Goal: Task Accomplishment & Management: Complete application form

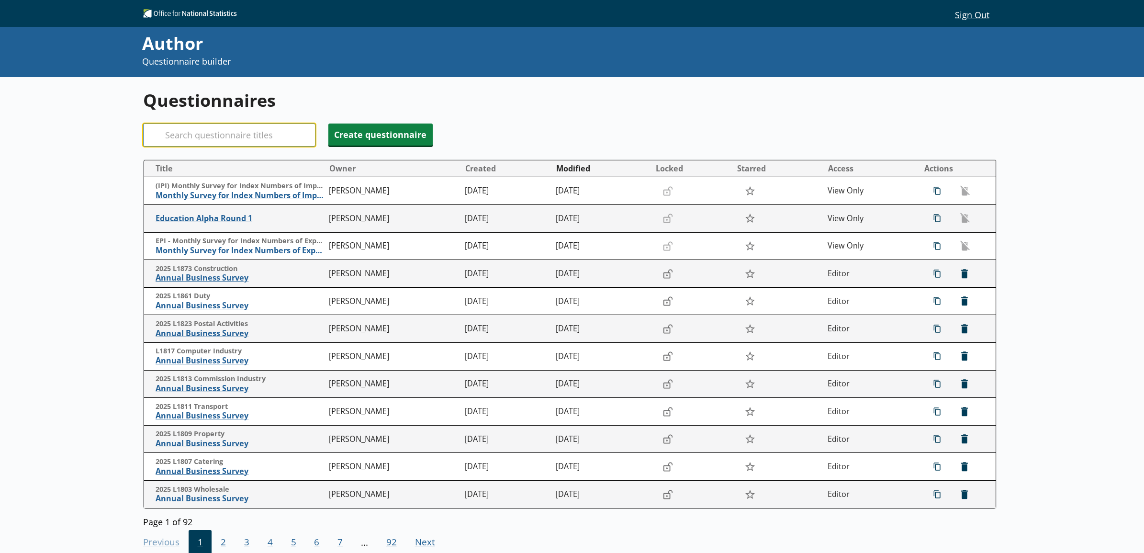
click at [240, 130] on input "Search" at bounding box center [229, 134] width 172 height 23
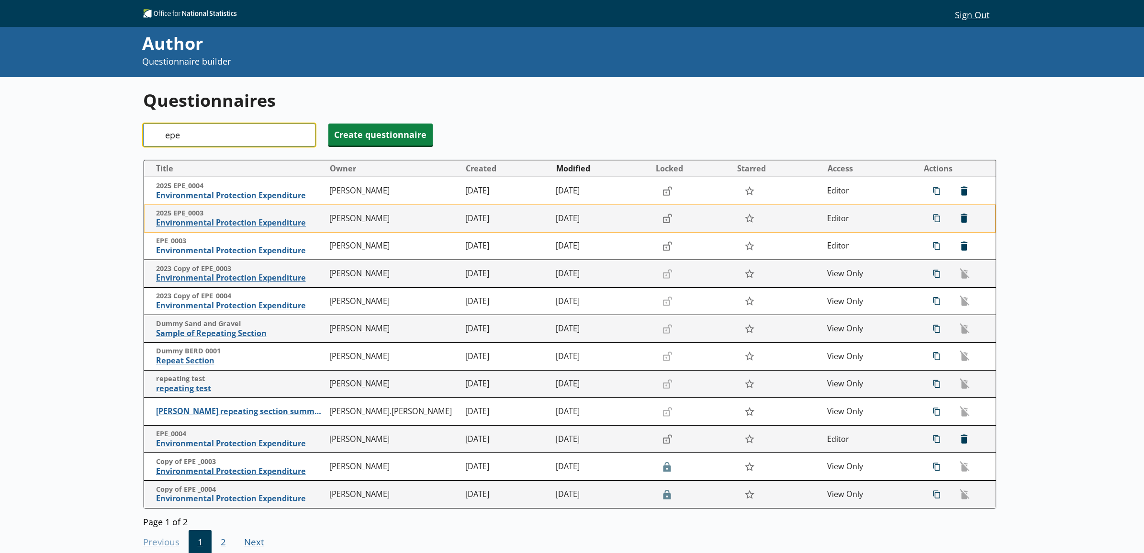
type input "epe"
click at [250, 217] on span "2025 EPE_0003" at bounding box center [240, 213] width 169 height 9
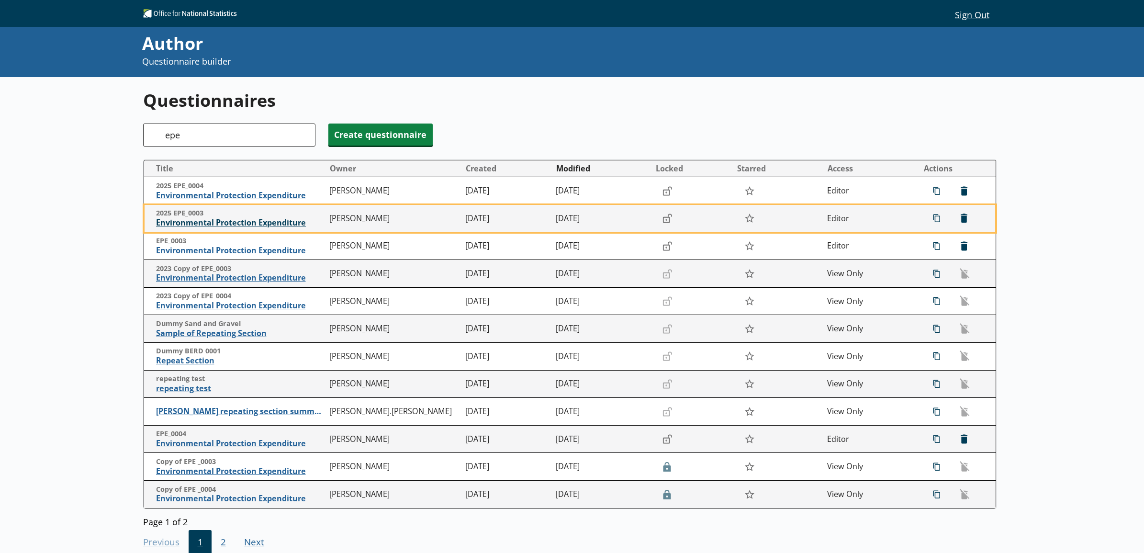
click at [251, 220] on span "Environmental Protection Expenditure" at bounding box center [240, 223] width 169 height 10
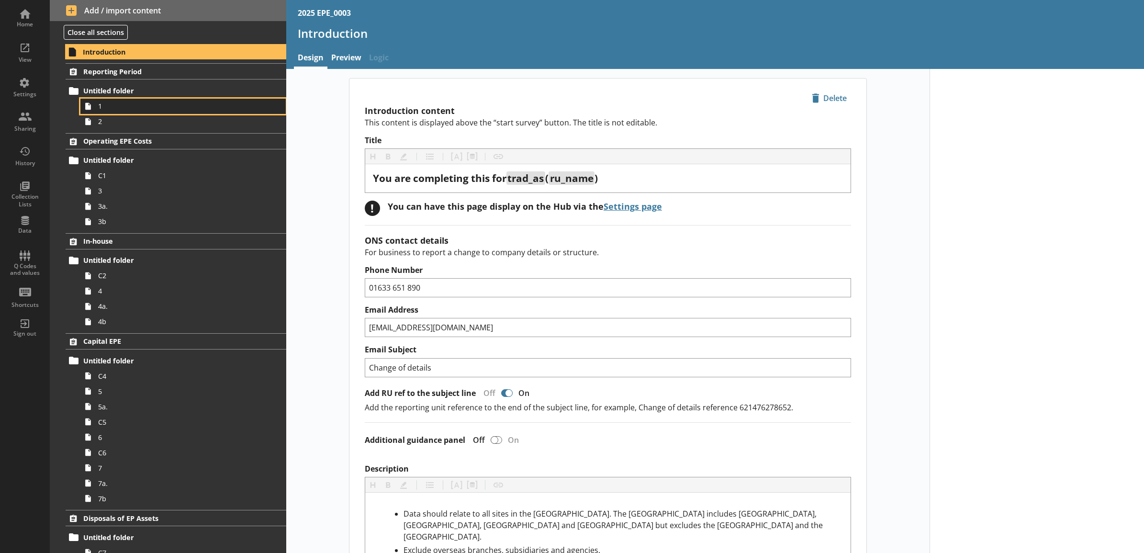
click at [190, 107] on span "1" at bounding box center [172, 105] width 149 height 9
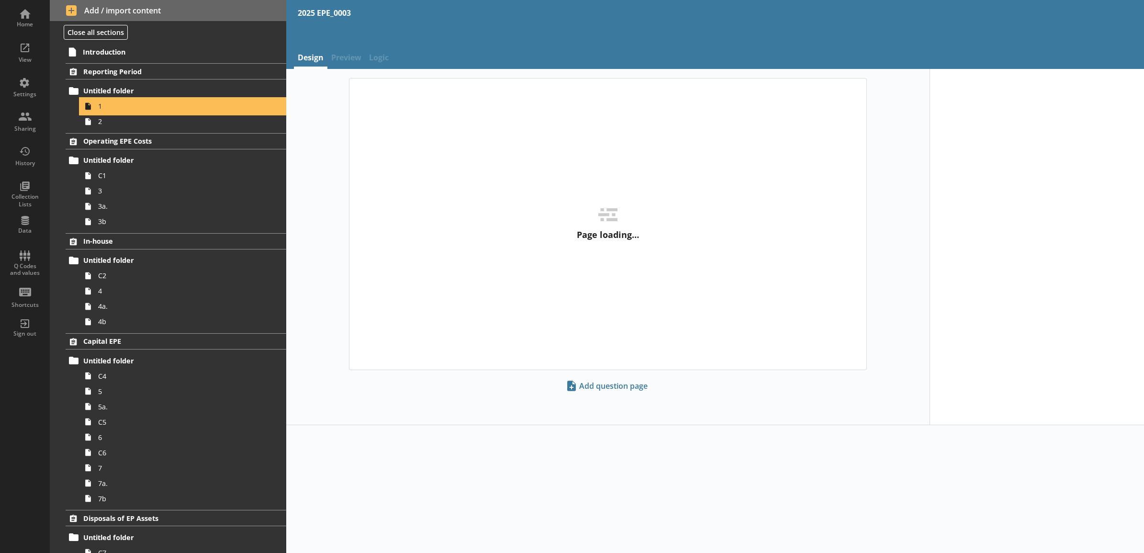
type textarea "x"
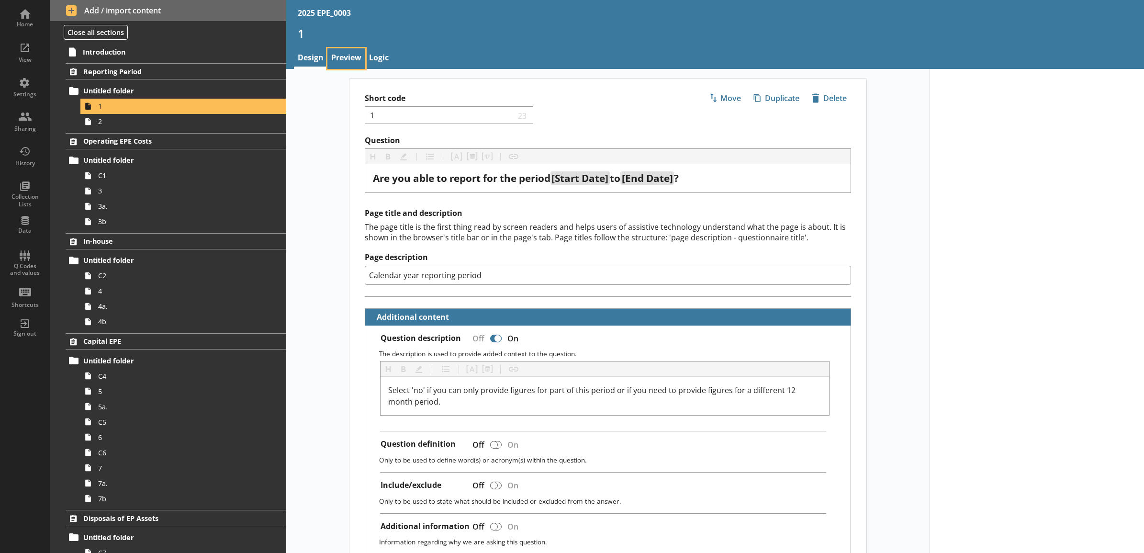
click at [353, 65] on link "Preview" at bounding box center [346, 58] width 38 height 21
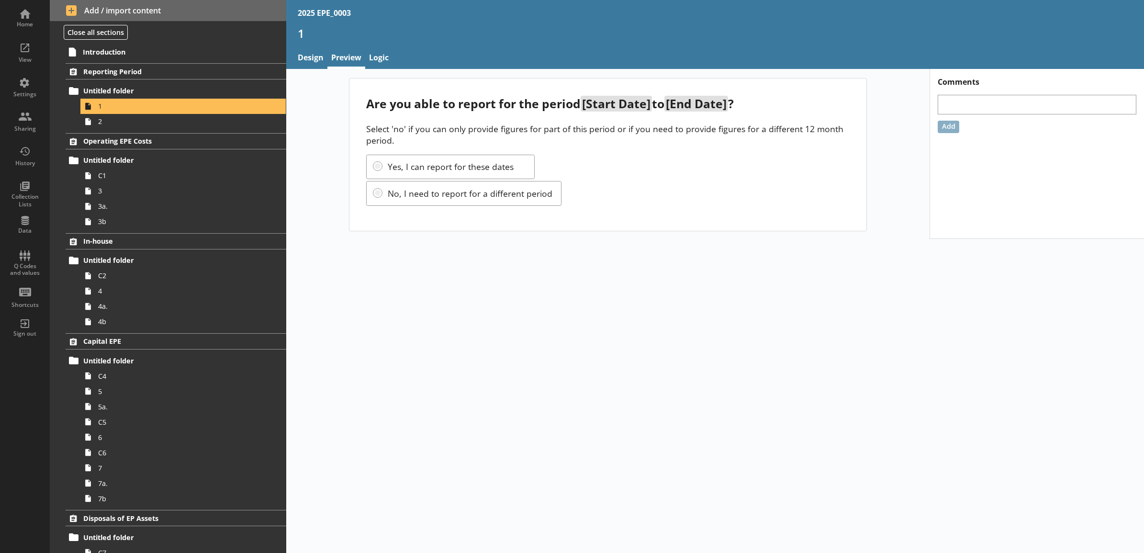
click at [316, 176] on div "Are you able to report for the period [Start Date] to [End Date] ? Select 'no' …" at bounding box center [607, 154] width 643 height 153
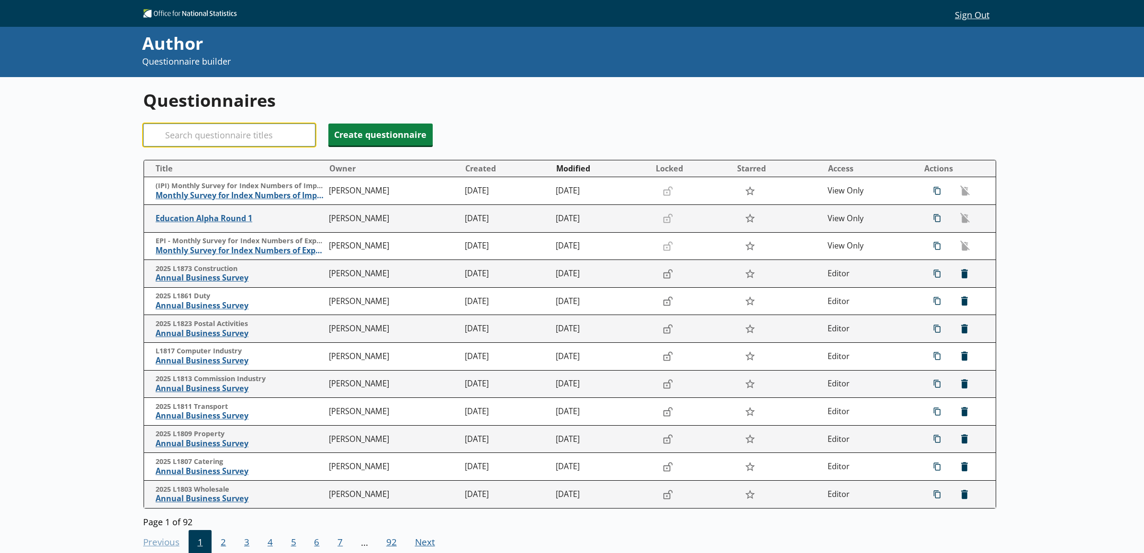
click at [217, 131] on input "Search" at bounding box center [229, 134] width 172 height 23
type input "epe"
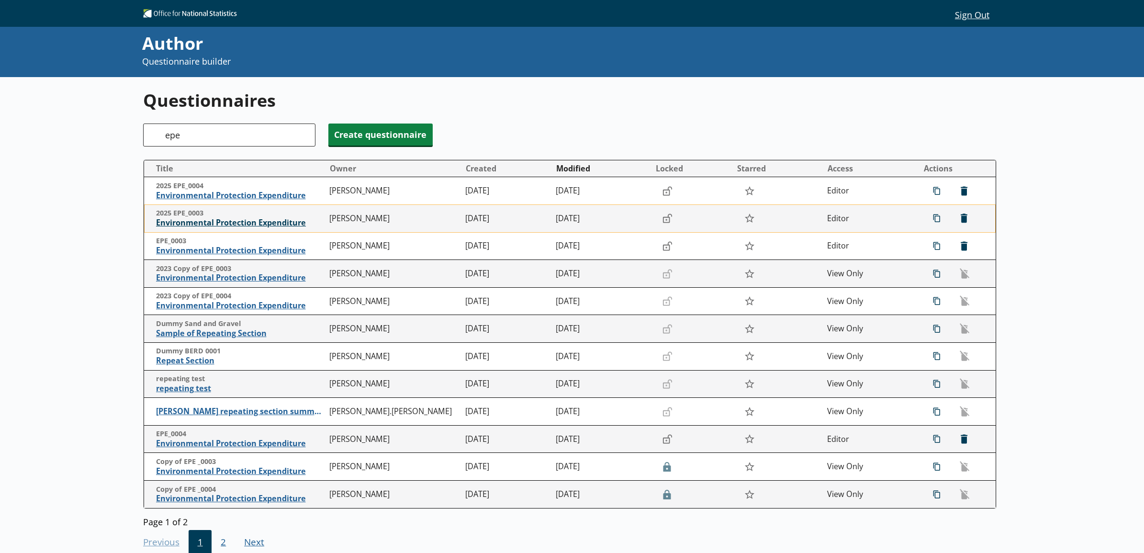
click at [219, 223] on span "Environmental Protection Expenditure" at bounding box center [240, 223] width 169 height 10
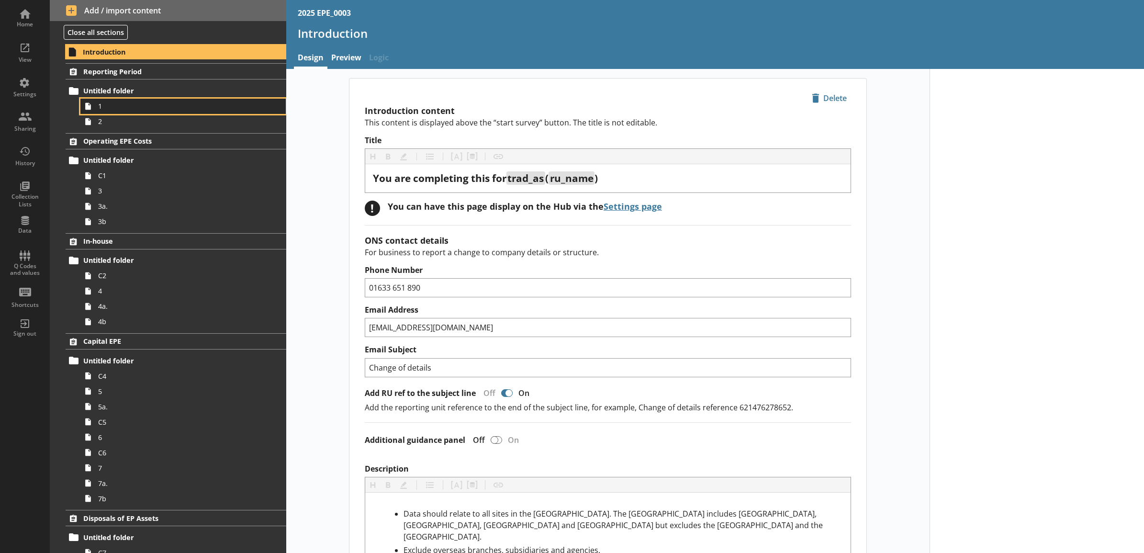
click at [148, 107] on span "1" at bounding box center [172, 105] width 149 height 9
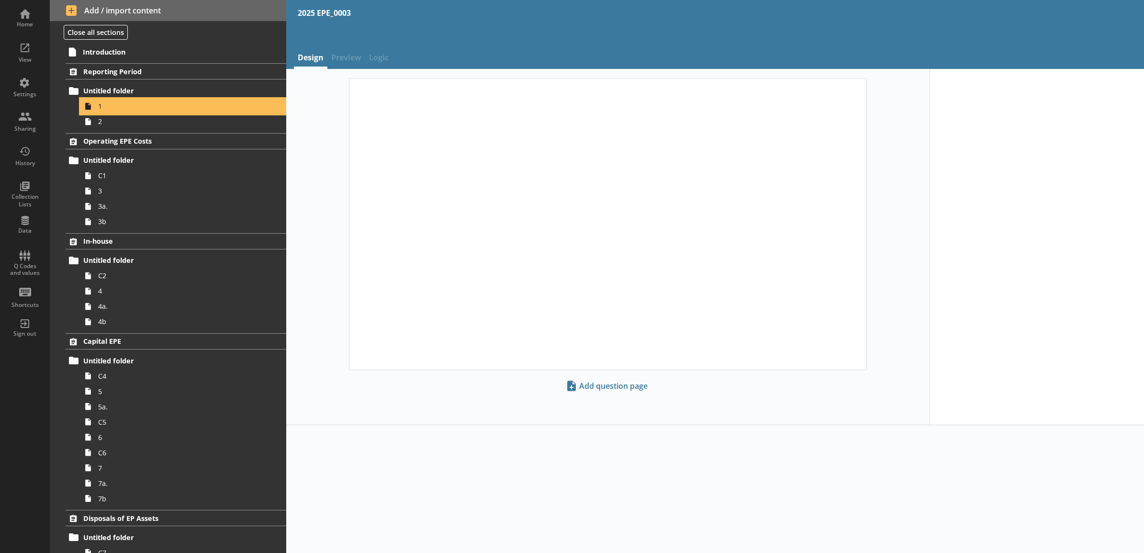
type textarea "x"
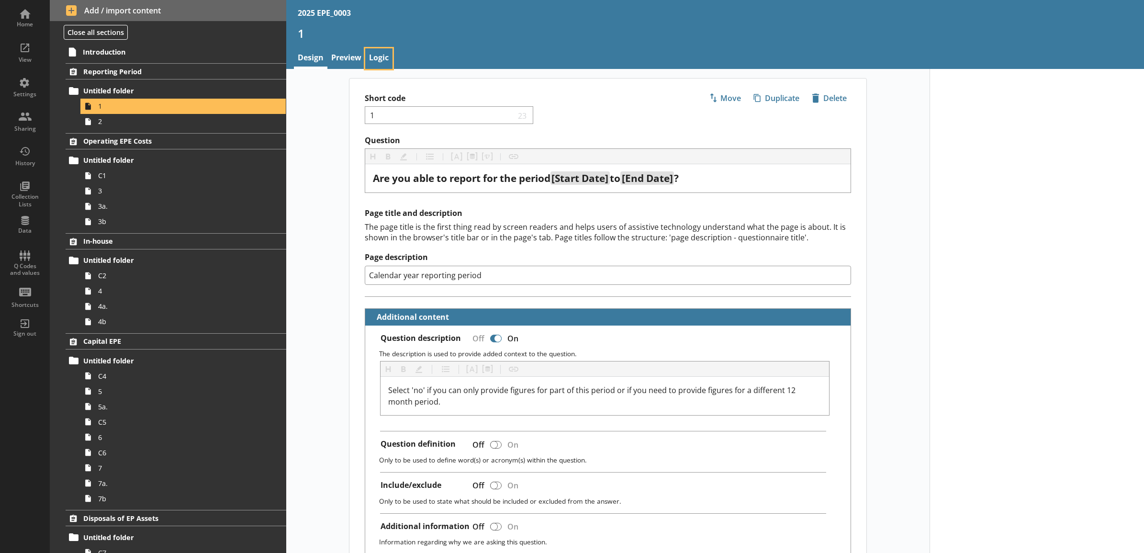
click at [372, 53] on link "Logic" at bounding box center [378, 58] width 27 height 21
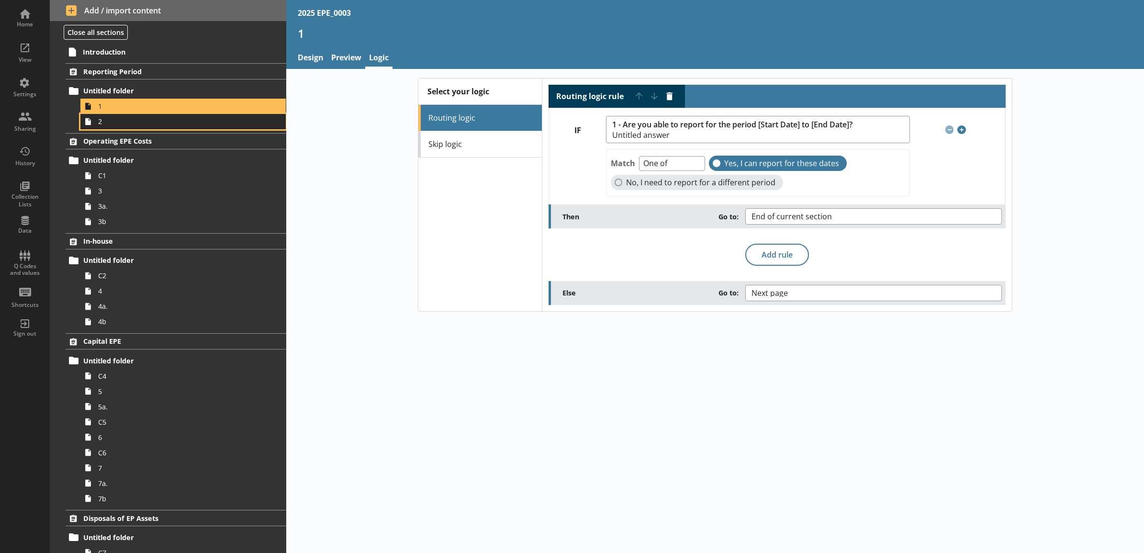
click at [183, 120] on span "2" at bounding box center [172, 121] width 149 height 9
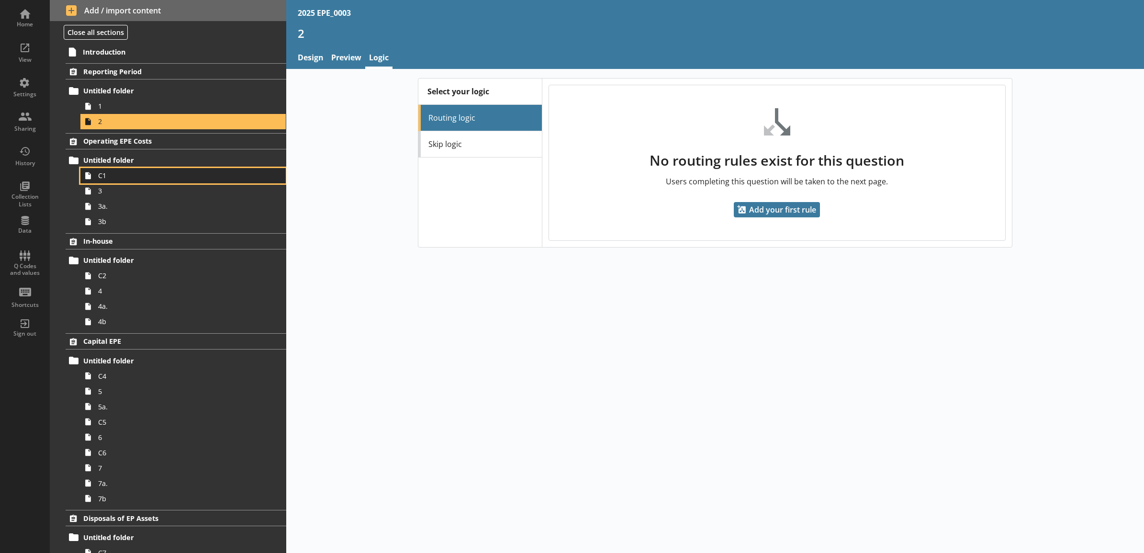
click at [168, 179] on span "C1" at bounding box center [172, 175] width 149 height 9
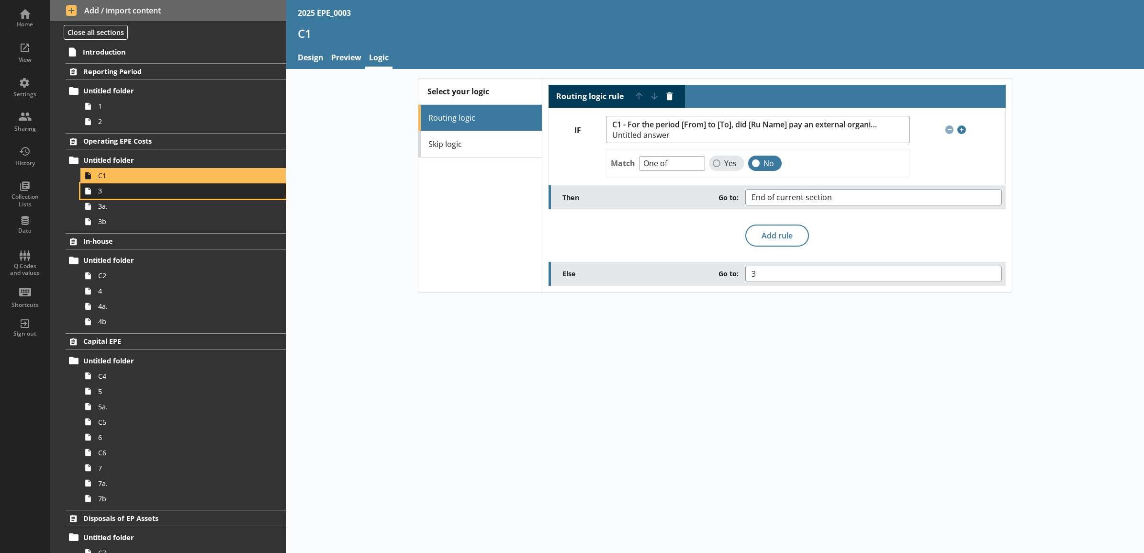
click at [168, 188] on span "3" at bounding box center [172, 190] width 149 height 9
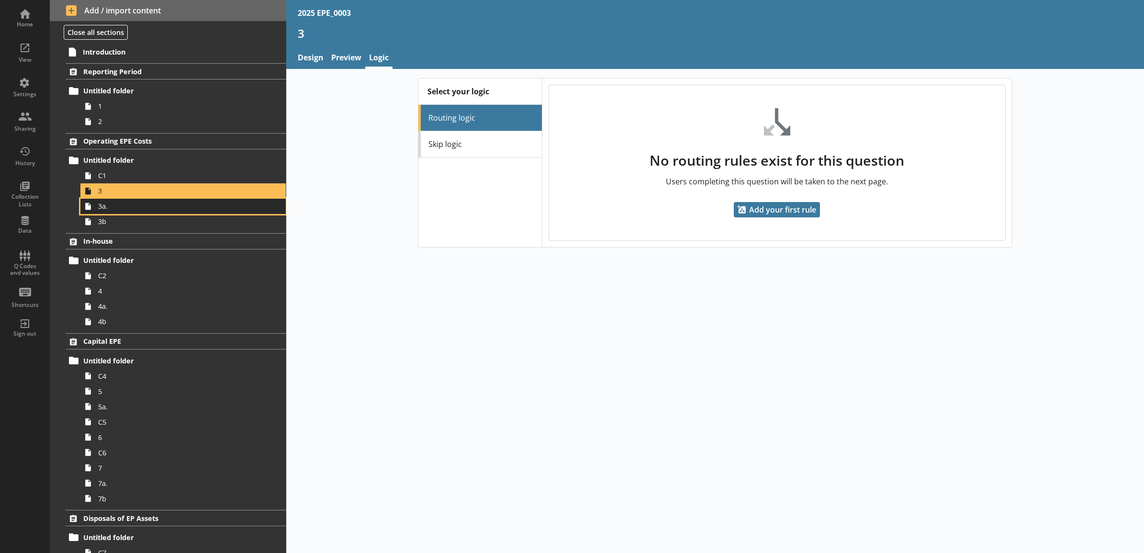
click at [166, 203] on span "3a." at bounding box center [172, 206] width 149 height 9
click at [159, 223] on span "3b" at bounding box center [172, 221] width 149 height 9
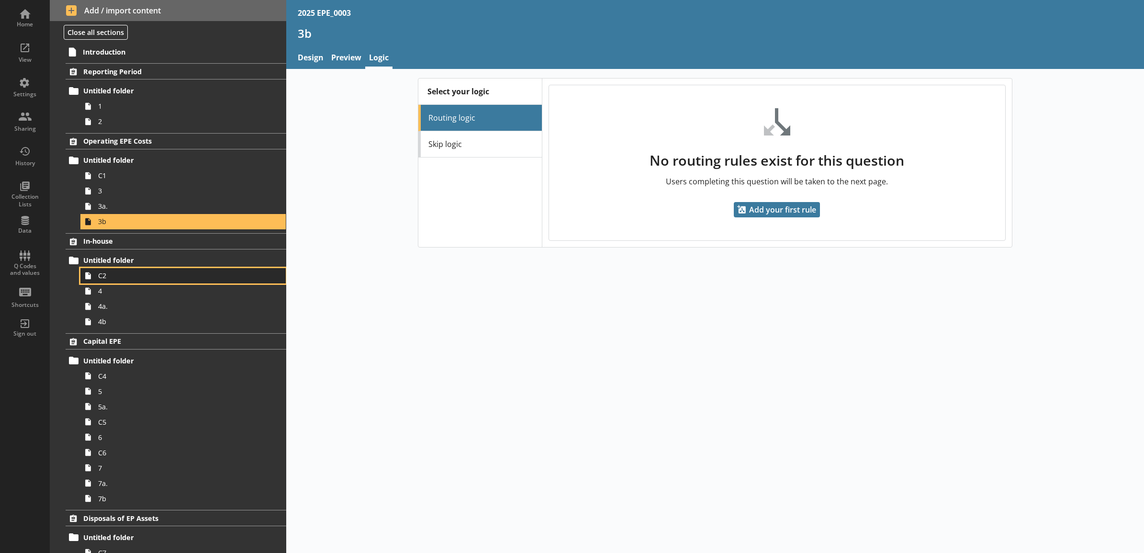
click at [144, 272] on span "C2" at bounding box center [172, 275] width 149 height 9
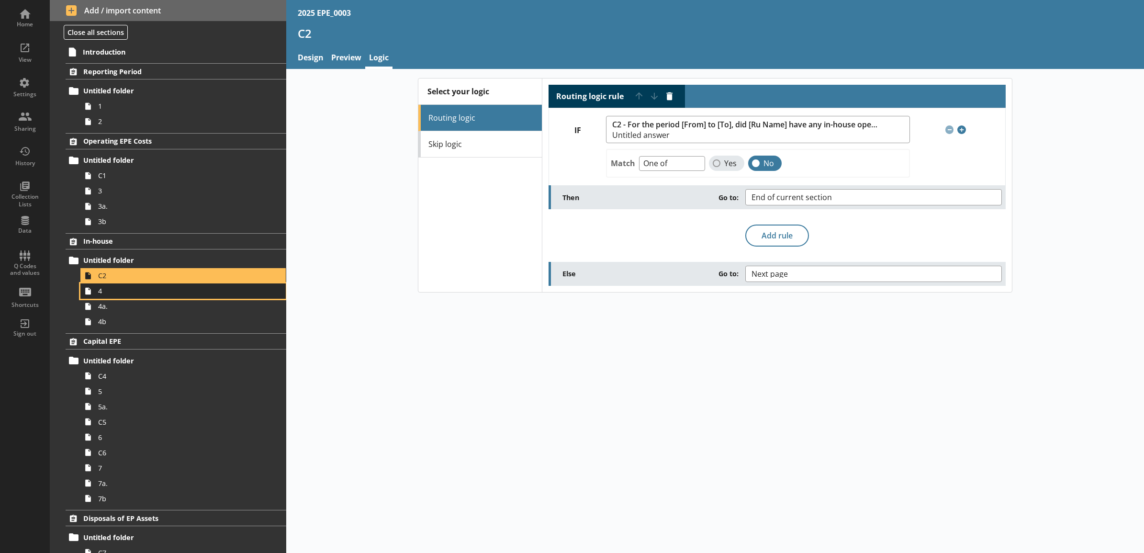
click at [147, 291] on span "4" at bounding box center [172, 290] width 149 height 9
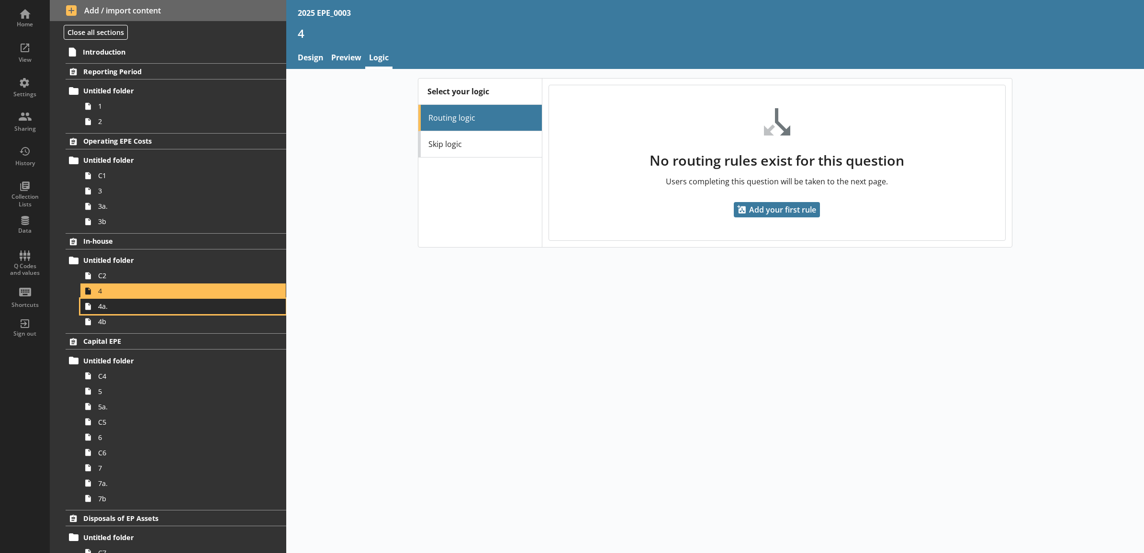
click at [147, 307] on span "4a." at bounding box center [172, 306] width 149 height 9
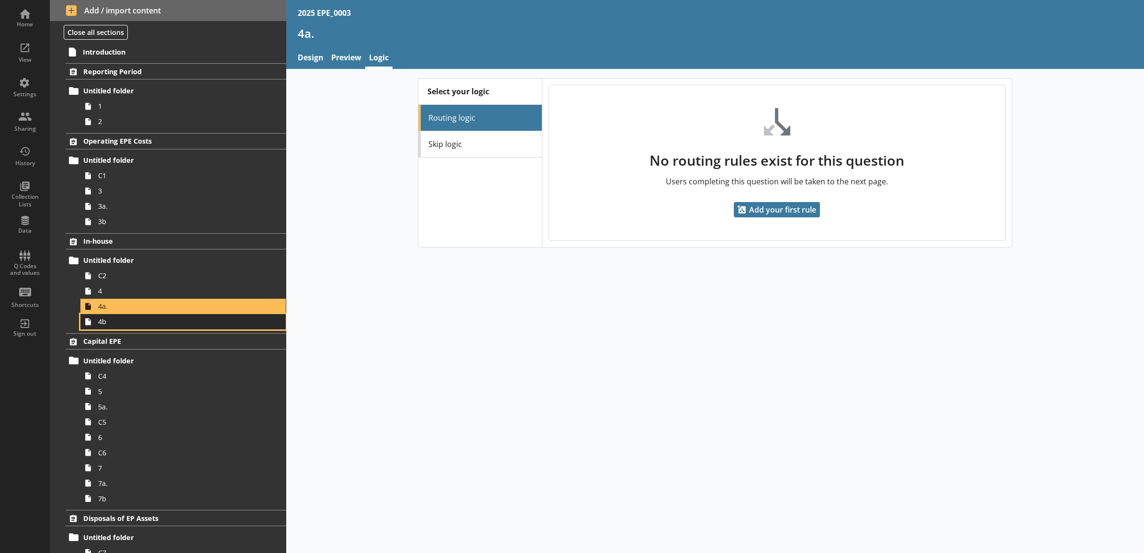
click at [145, 325] on span "4b" at bounding box center [172, 321] width 149 height 9
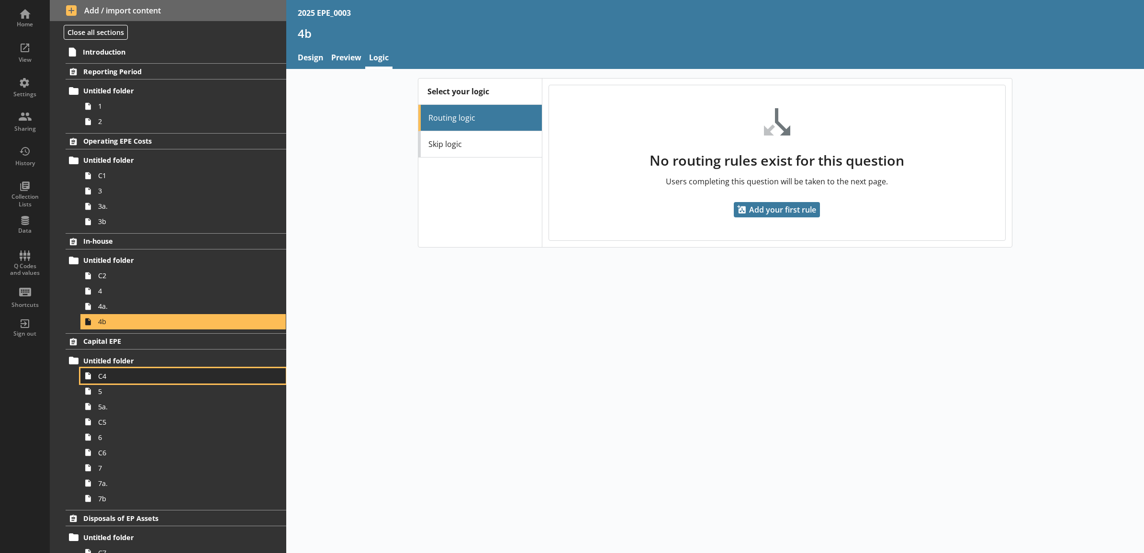
click at [150, 375] on span "C4" at bounding box center [172, 375] width 149 height 9
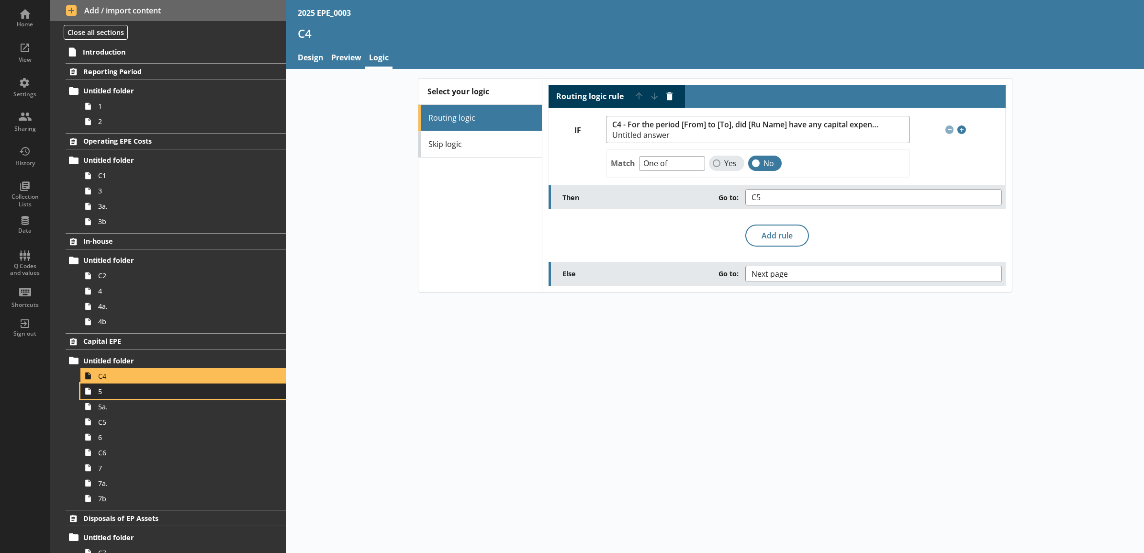
click at [151, 389] on span "5" at bounding box center [172, 391] width 149 height 9
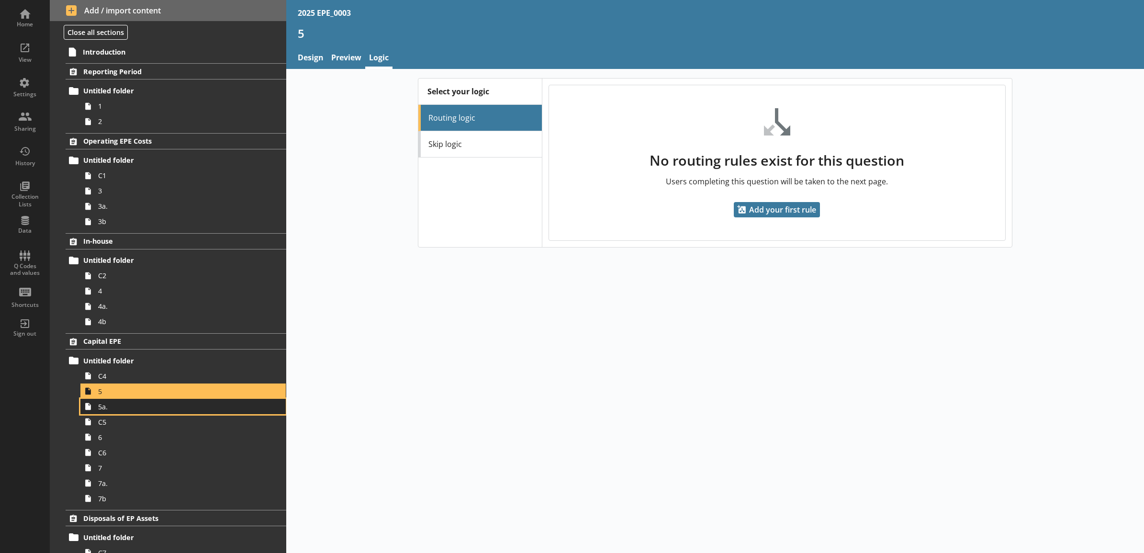
click at [153, 407] on span "5a." at bounding box center [172, 406] width 149 height 9
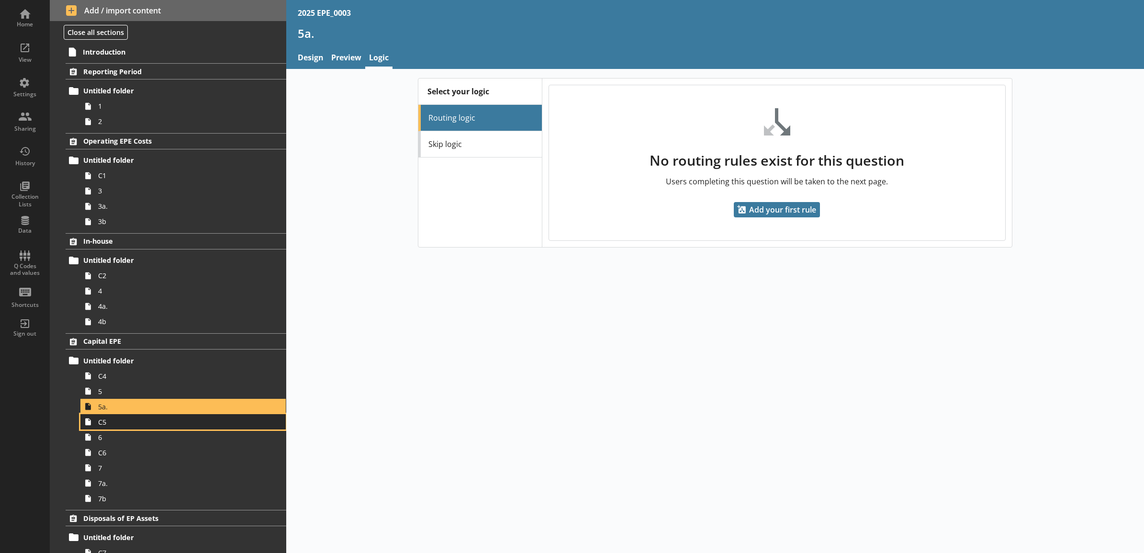
click at [154, 425] on span "C5" at bounding box center [172, 421] width 149 height 9
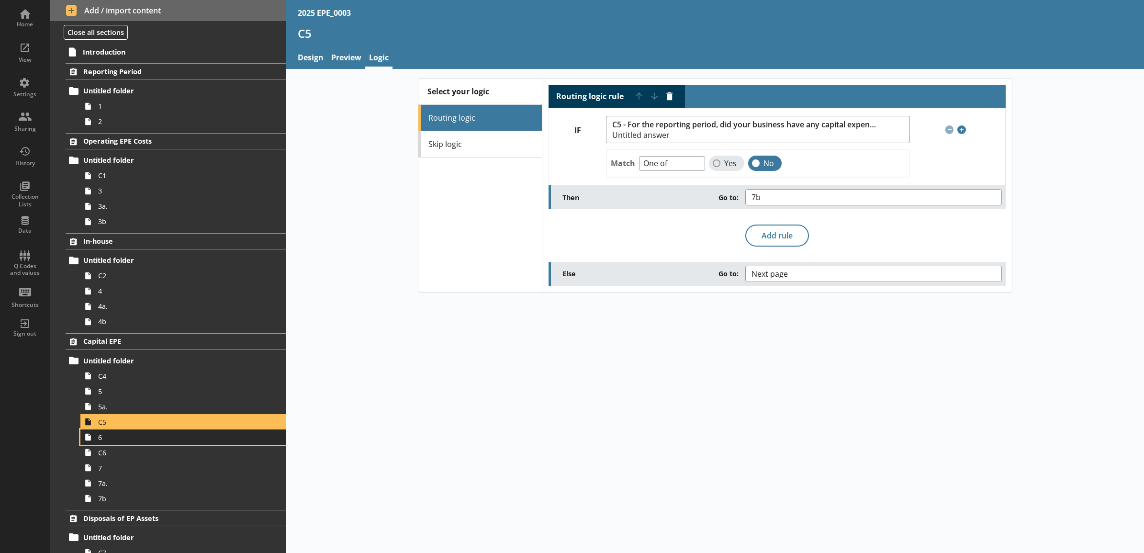
click at [157, 439] on span "6" at bounding box center [172, 437] width 149 height 9
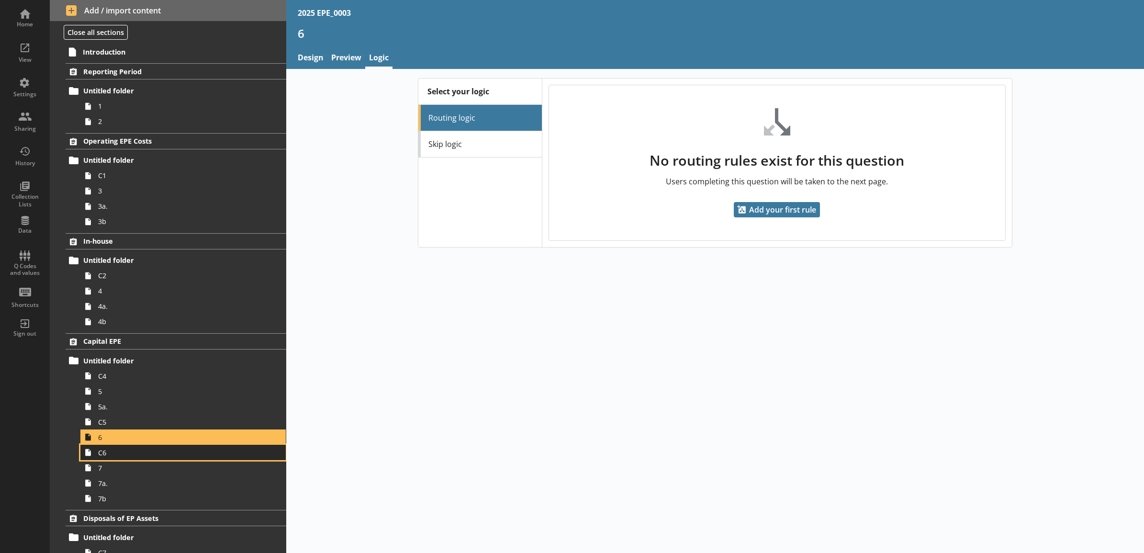
click at [161, 457] on span "C6" at bounding box center [172, 452] width 149 height 9
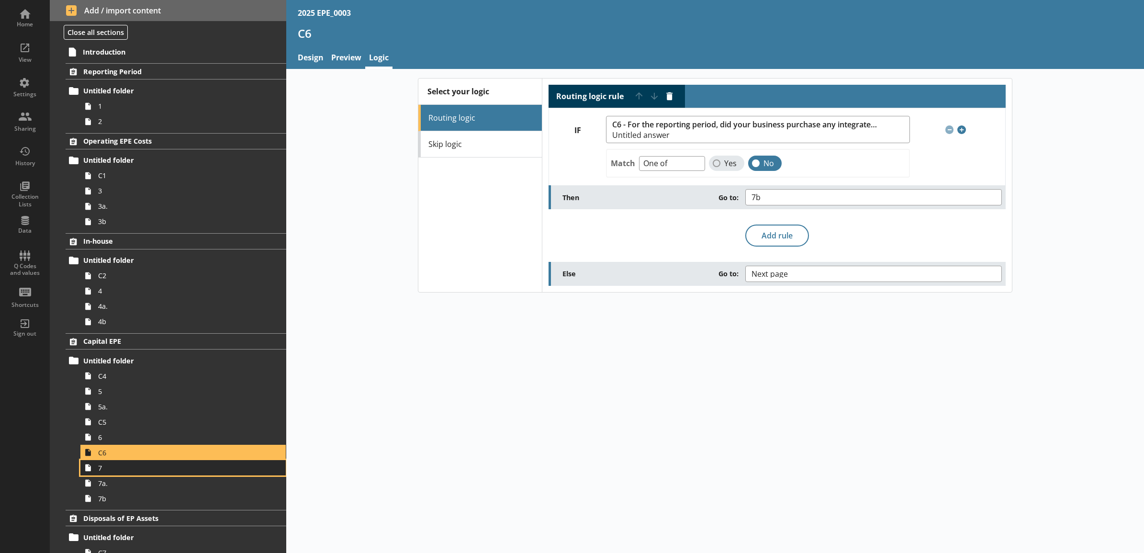
click at [159, 468] on span "7" at bounding box center [172, 467] width 149 height 9
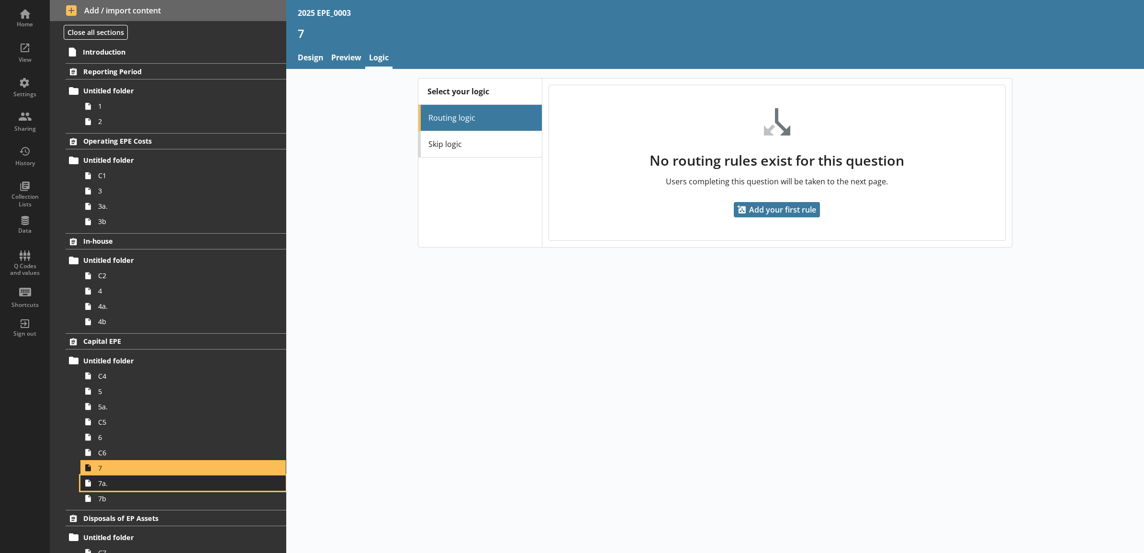
click at [168, 484] on span "7a." at bounding box center [172, 483] width 149 height 9
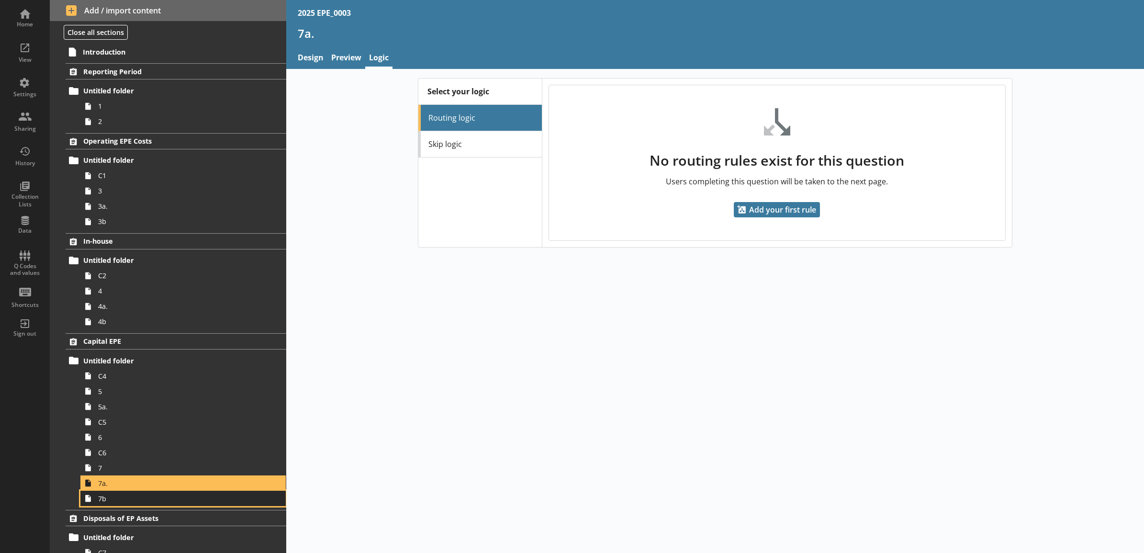
click at [165, 505] on link "7b" at bounding box center [182, 498] width 205 height 15
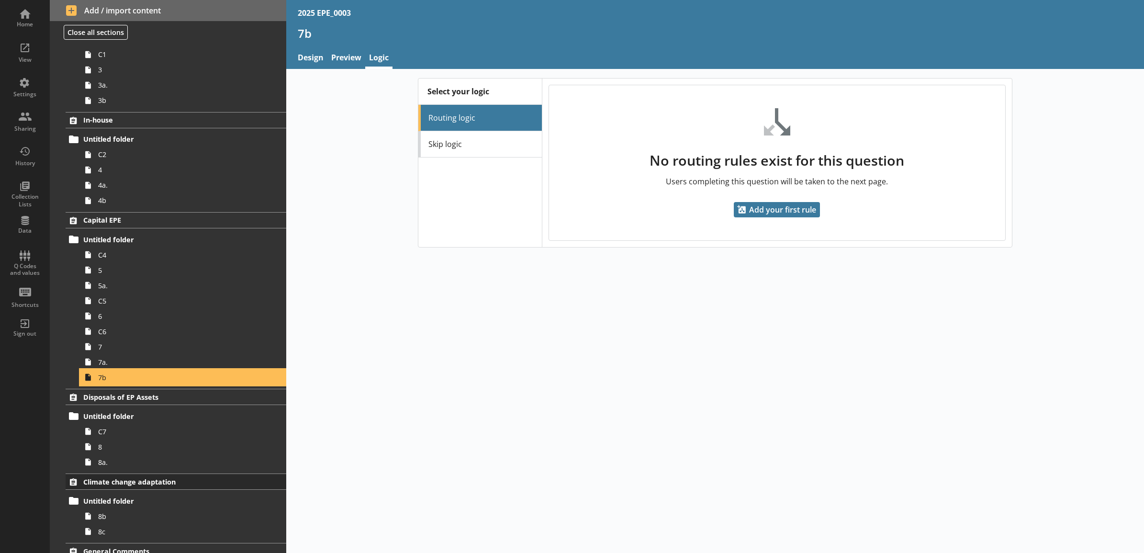
scroll to position [187, 0]
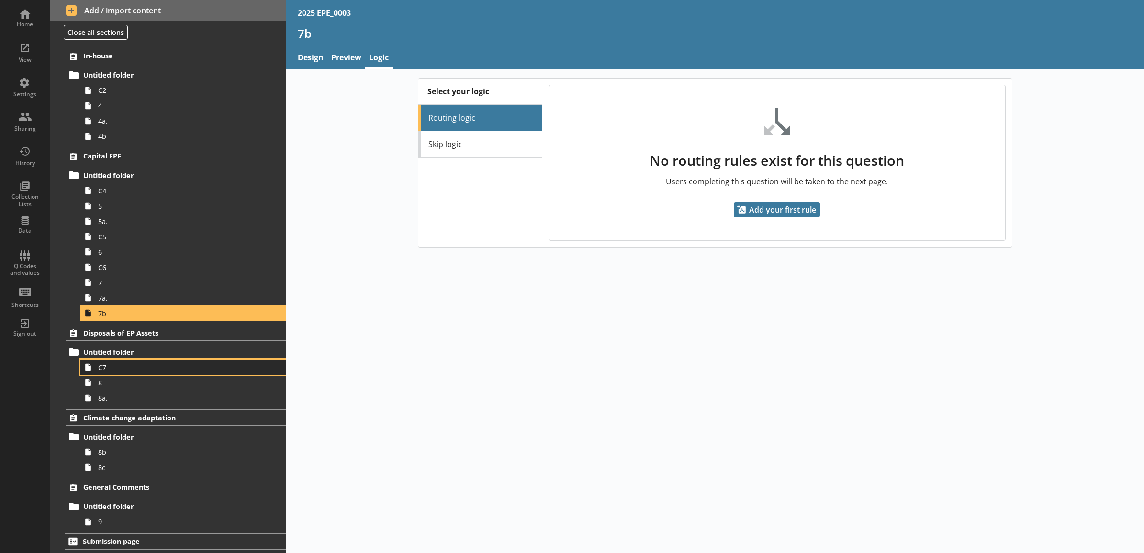
click at [142, 367] on span "C7" at bounding box center [172, 367] width 149 height 9
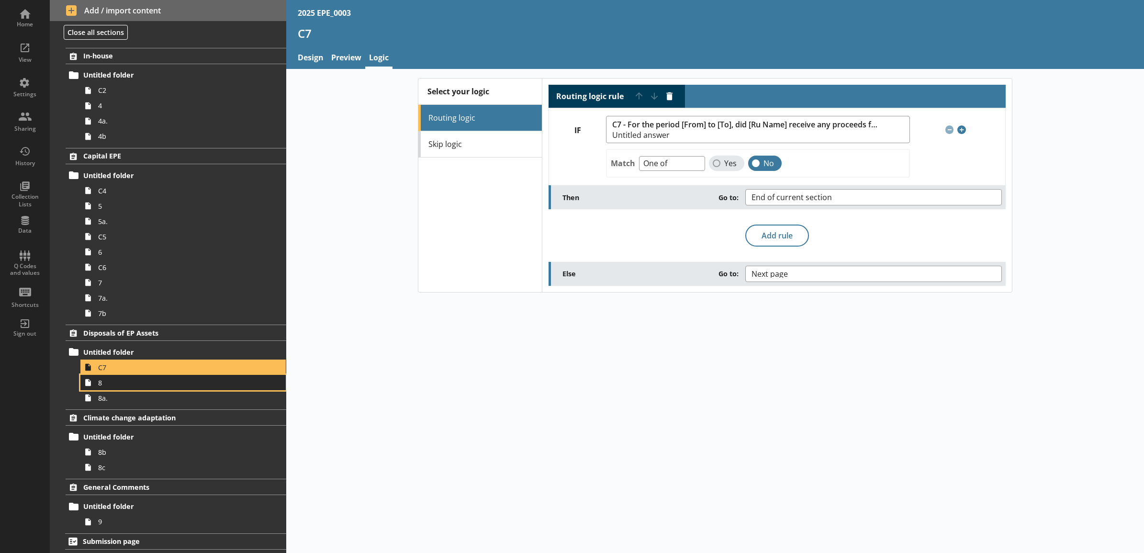
click at [139, 379] on span "8" at bounding box center [172, 382] width 149 height 9
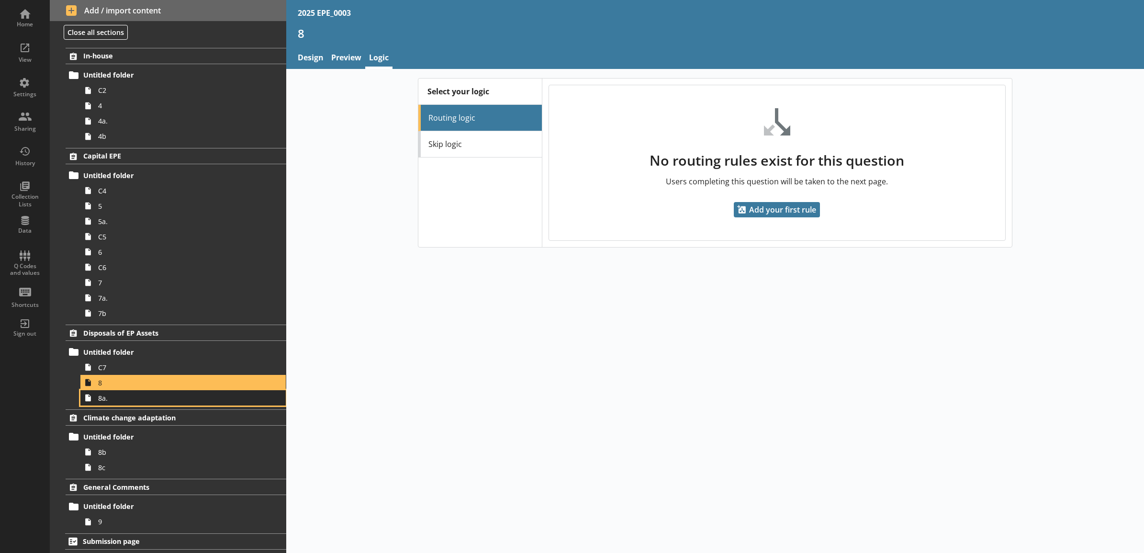
click at [148, 395] on span "8a." at bounding box center [172, 397] width 149 height 9
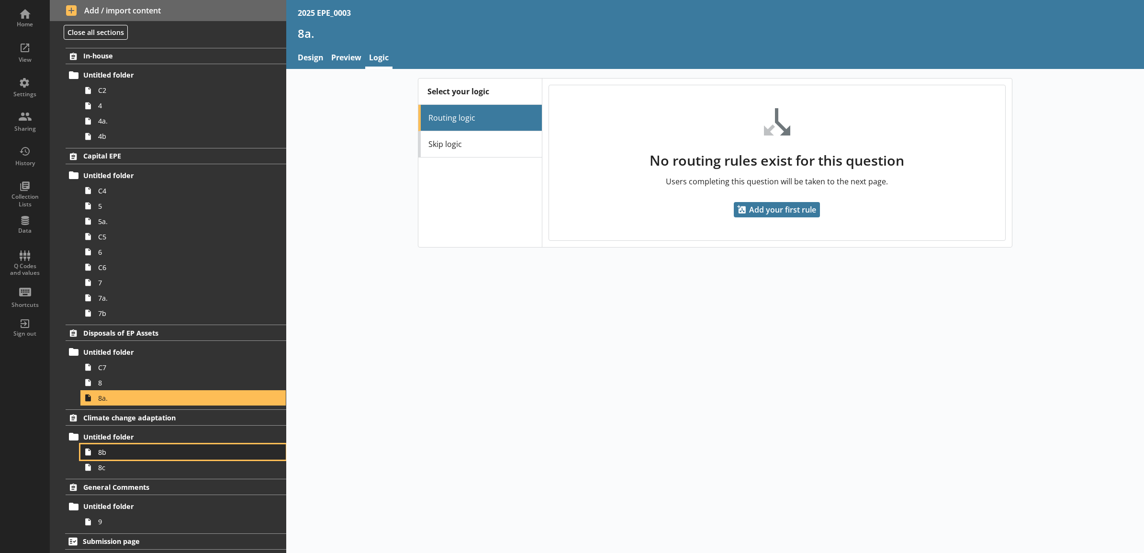
click at [142, 448] on span "8b" at bounding box center [172, 452] width 149 height 9
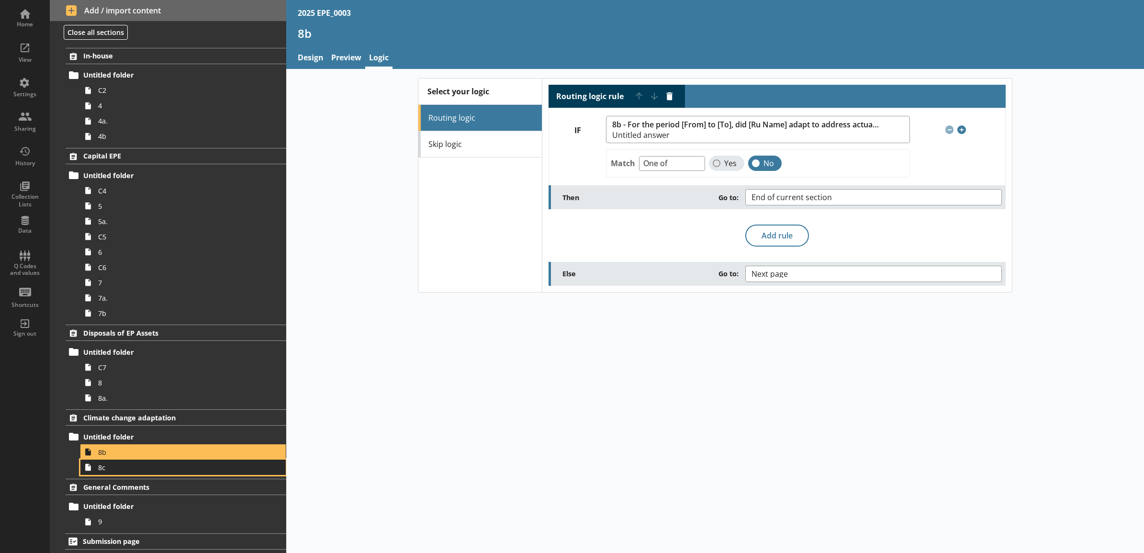
click at [146, 463] on span "8c" at bounding box center [172, 467] width 149 height 9
